Goal: Use online tool/utility: Utilize a website feature to perform a specific function

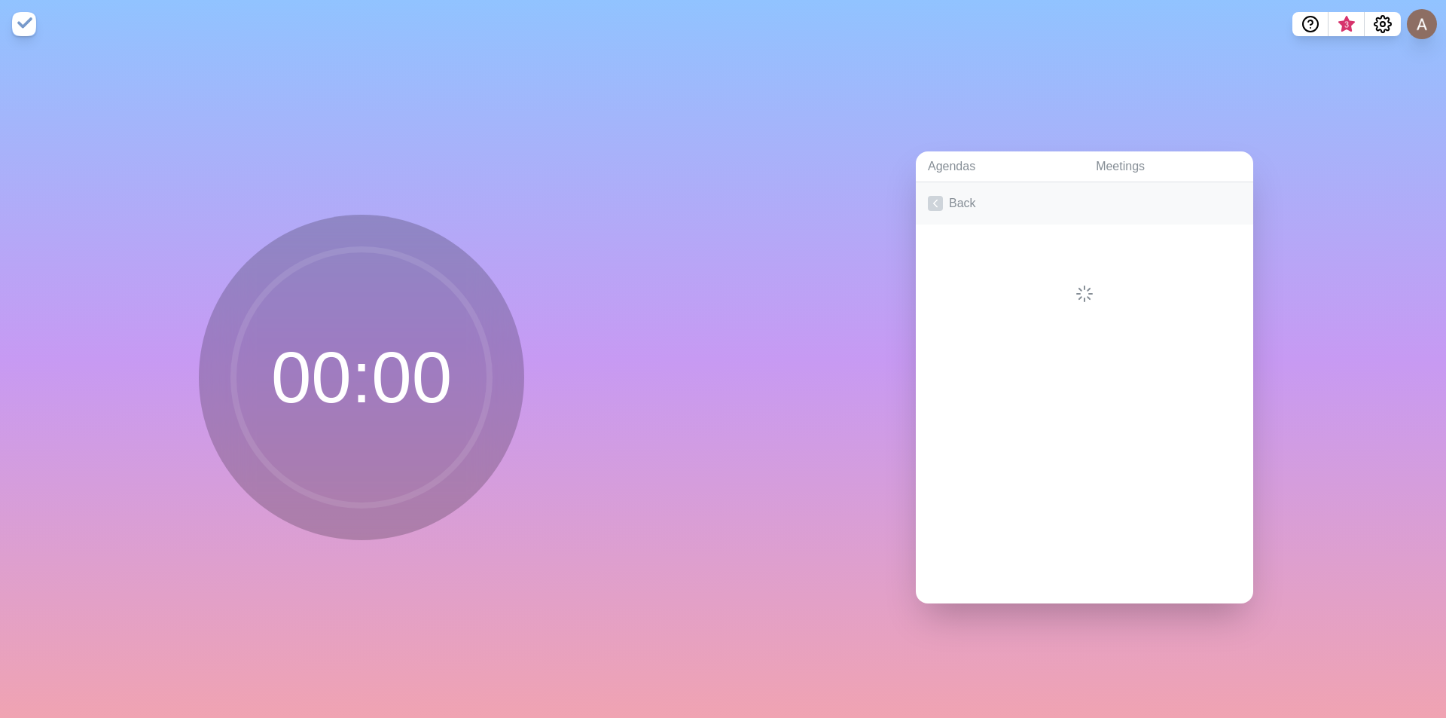
click at [975, 202] on link "Back" at bounding box center [1084, 203] width 337 height 42
click at [920, 238] on div "2 Archived agenda s" at bounding box center [1084, 239] width 337 height 30
click at [930, 236] on icon at bounding box center [935, 239] width 15 height 15
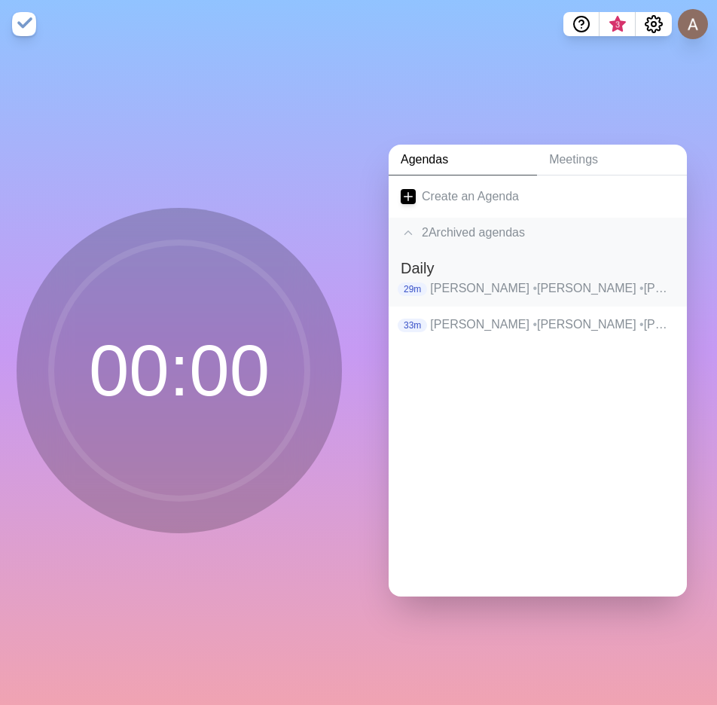
click at [569, 273] on h2 "Daily" at bounding box center [538, 268] width 274 height 23
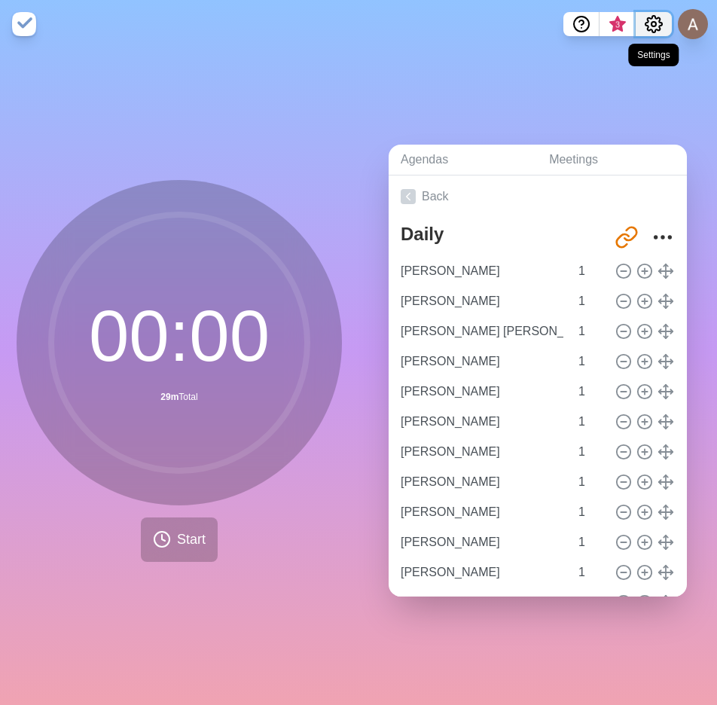
click at [653, 21] on icon "Settings" at bounding box center [654, 24] width 18 height 18
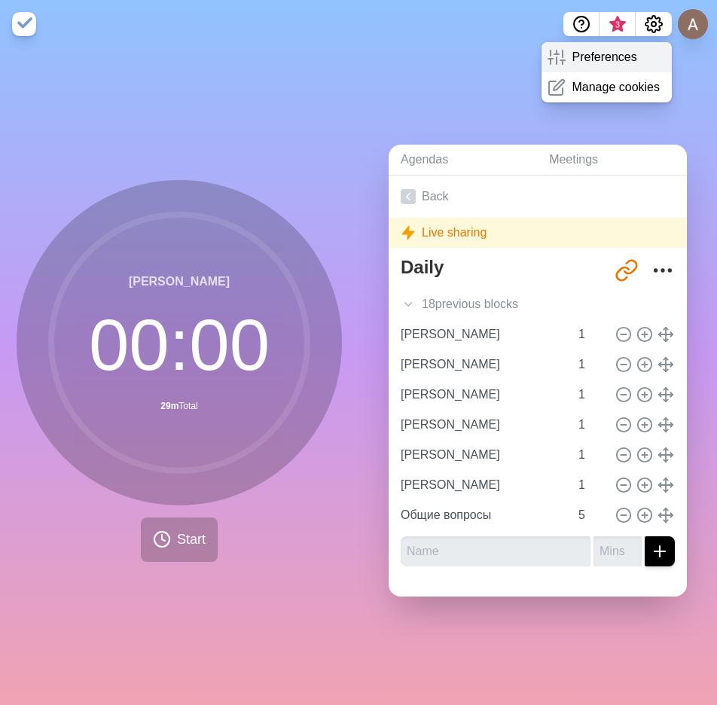
click at [624, 53] on p "Preferences" at bounding box center [604, 57] width 65 height 18
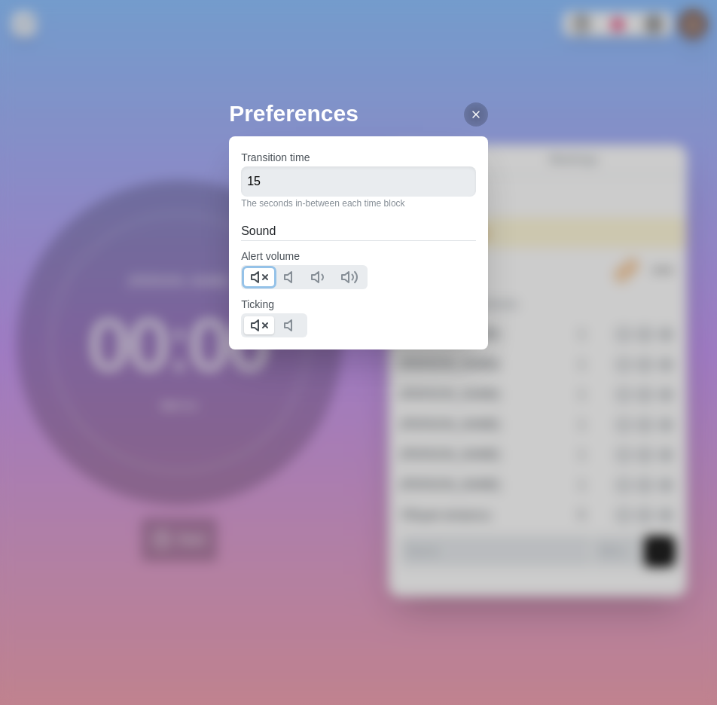
click at [258, 272] on polygon at bounding box center [255, 277] width 7 height 11
click at [262, 320] on icon at bounding box center [259, 325] width 18 height 18
click at [473, 113] on line at bounding box center [476, 114] width 6 height 6
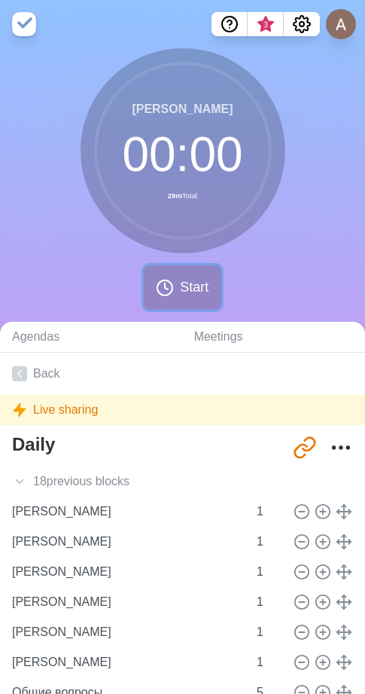
click at [191, 285] on span "Start" at bounding box center [194, 287] width 29 height 20
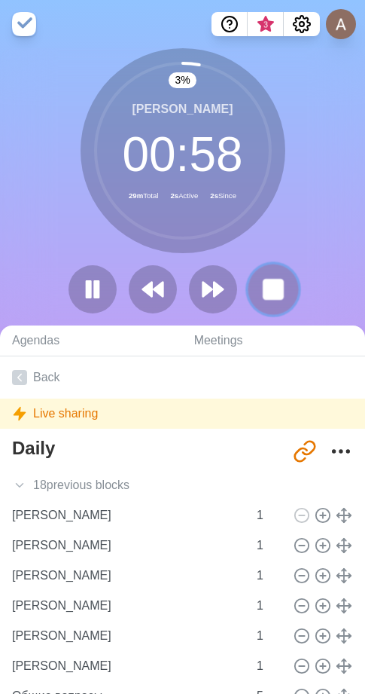
click at [264, 280] on rect at bounding box center [273, 288] width 19 height 19
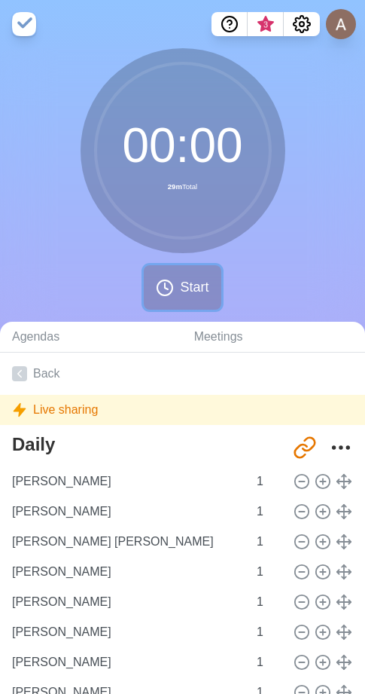
click at [182, 276] on button "Start" at bounding box center [182, 287] width 77 height 44
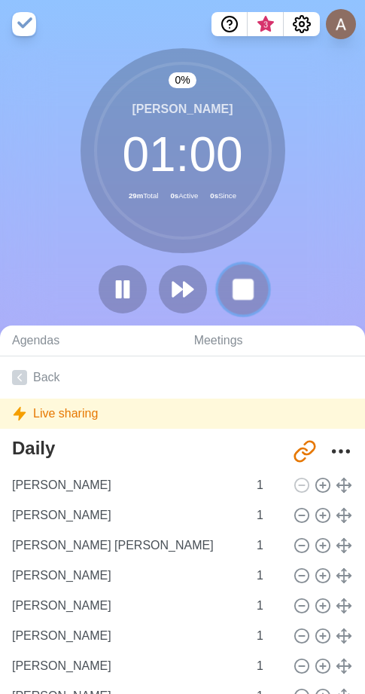
click at [247, 293] on rect at bounding box center [243, 288] width 19 height 19
